Goal: Information Seeking & Learning: Learn about a topic

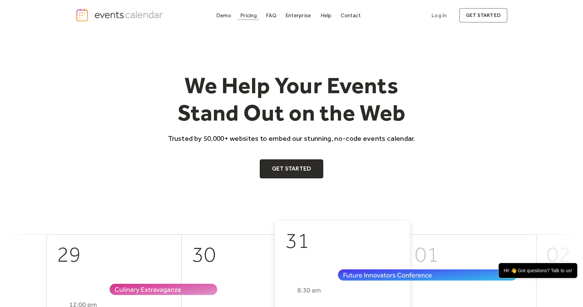
click at [254, 17] on div "Pricing" at bounding box center [248, 15] width 17 height 4
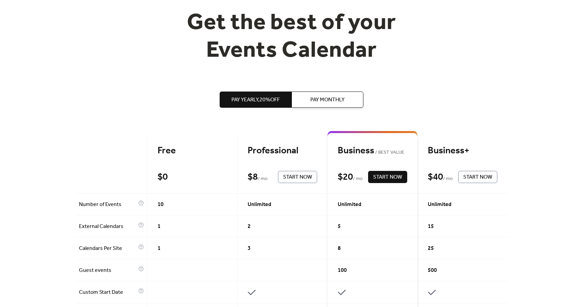
scroll to position [155, 0]
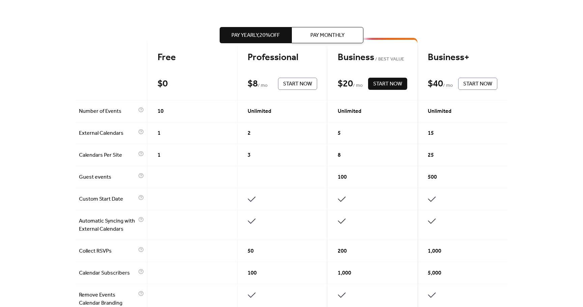
click at [163, 62] on div "Free" at bounding box center [192, 58] width 69 height 12
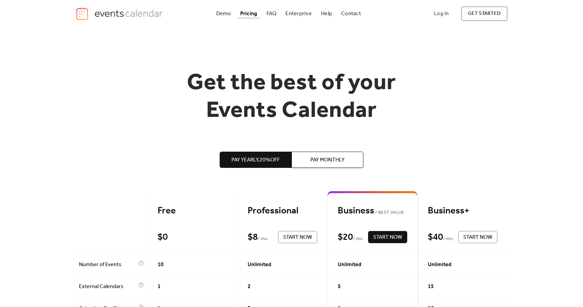
scroll to position [0, 0]
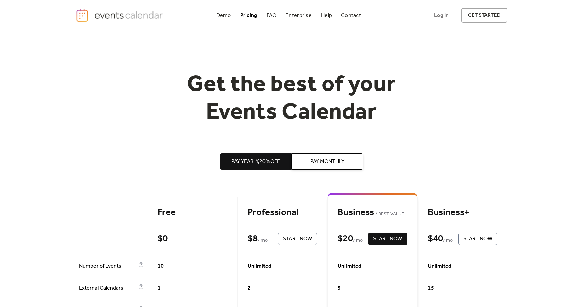
click at [225, 13] on div "Demo" at bounding box center [223, 15] width 15 height 4
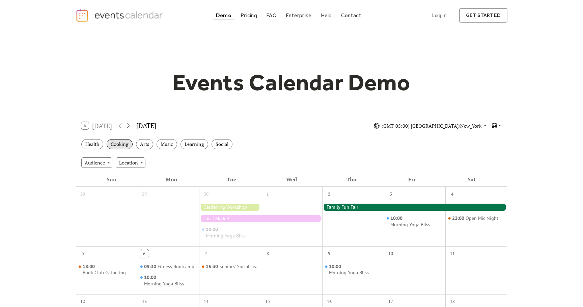
click at [117, 147] on div "Cooking" at bounding box center [120, 144] width 26 height 10
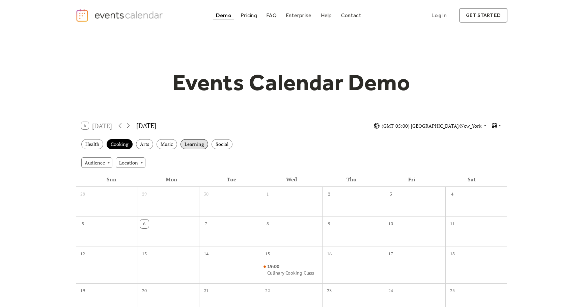
click at [200, 145] on div "Learning" at bounding box center [194, 144] width 28 height 10
